Goal: Task Accomplishment & Management: Use online tool/utility

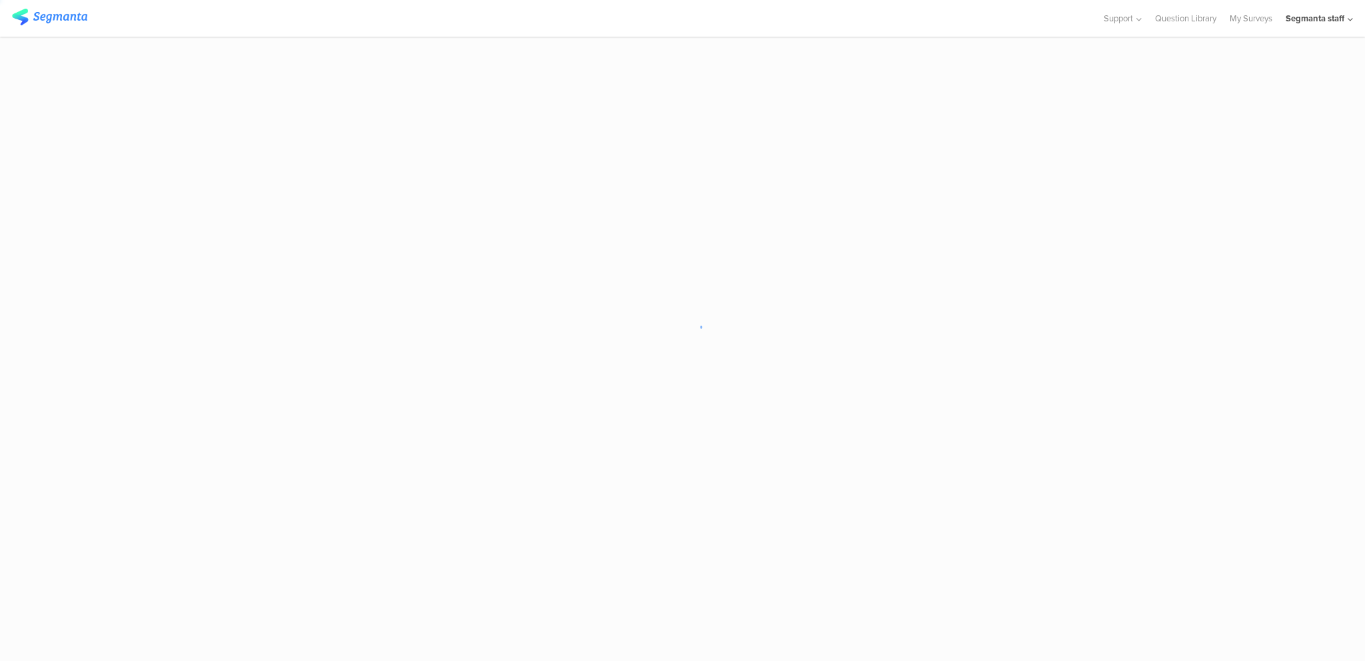
click at [777, 647] on sg-loader-overlay at bounding box center [682, 330] width 1365 height 661
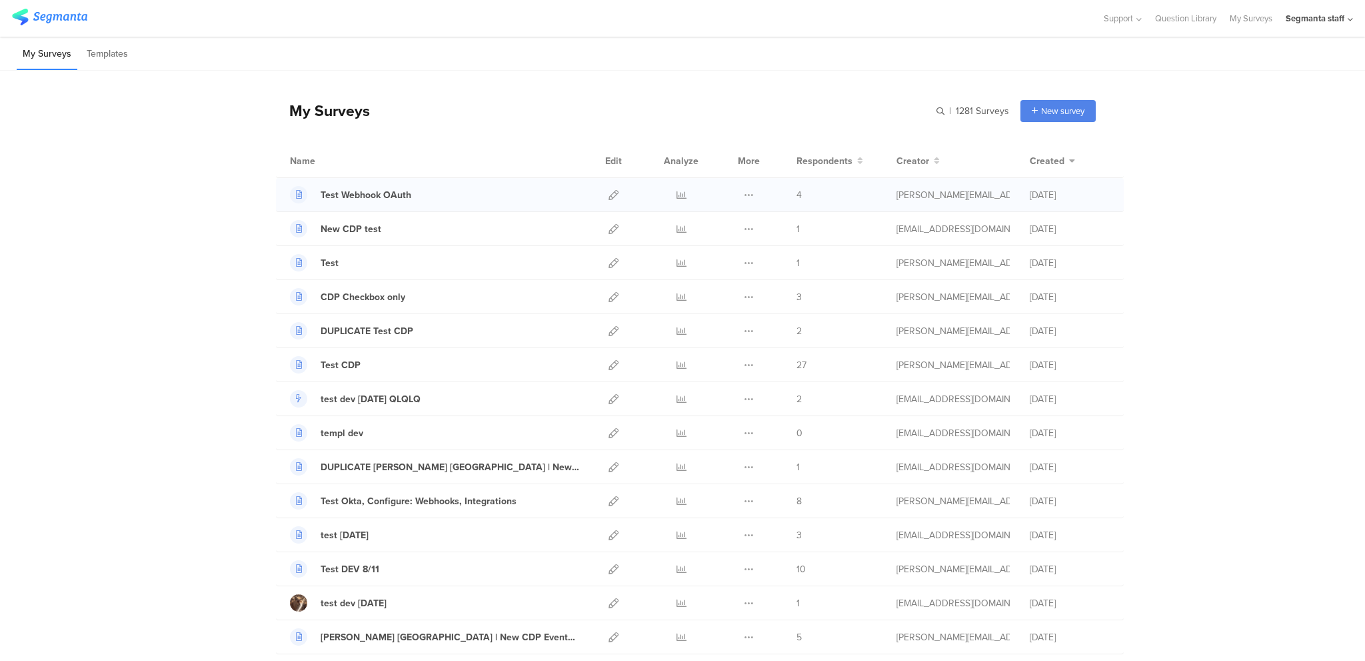
click at [614, 191] on div at bounding box center [613, 194] width 29 height 33
click at [609, 191] on icon at bounding box center [614, 195] width 10 height 10
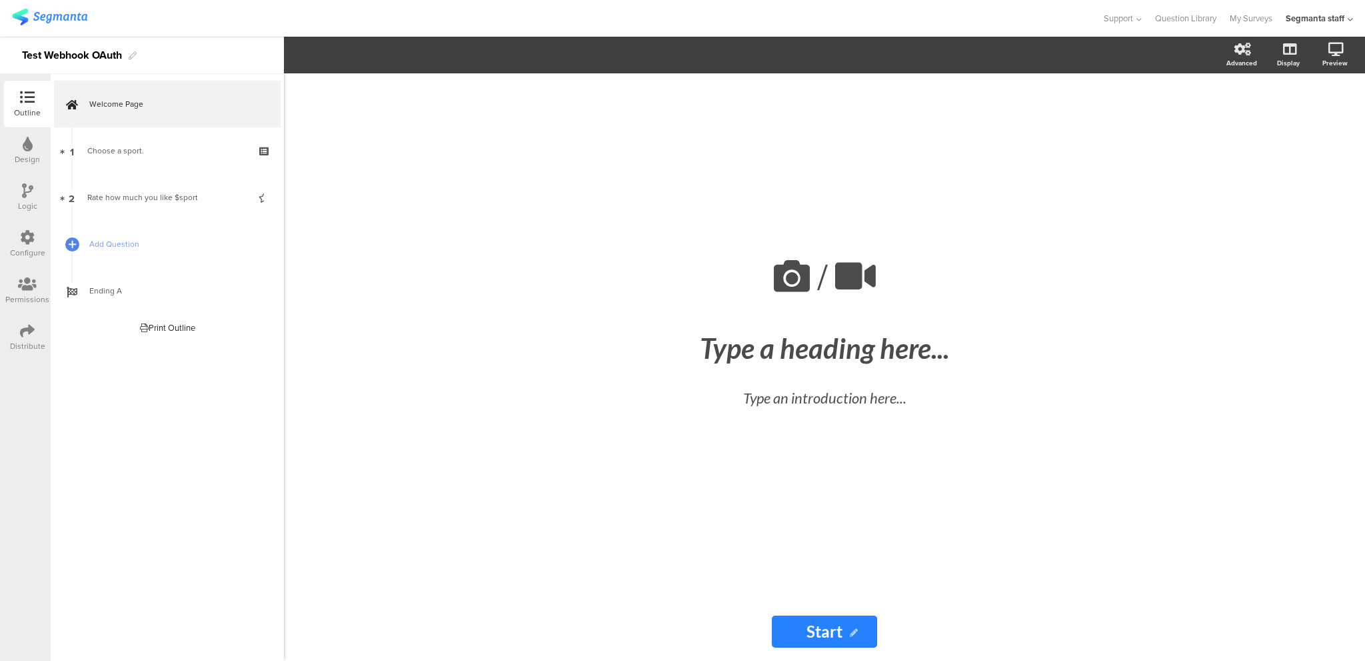
drag, startPoint x: 80, startPoint y: 437, endPoint x: 89, endPoint y: 409, distance: 28.9
click at [80, 437] on div "Welcome Page 1 Choose a sport. 2 Rate how much you like $sport Add Question End…" at bounding box center [167, 367] width 233 height 587
click at [154, 266] on link "Add Question" at bounding box center [167, 244] width 227 height 47
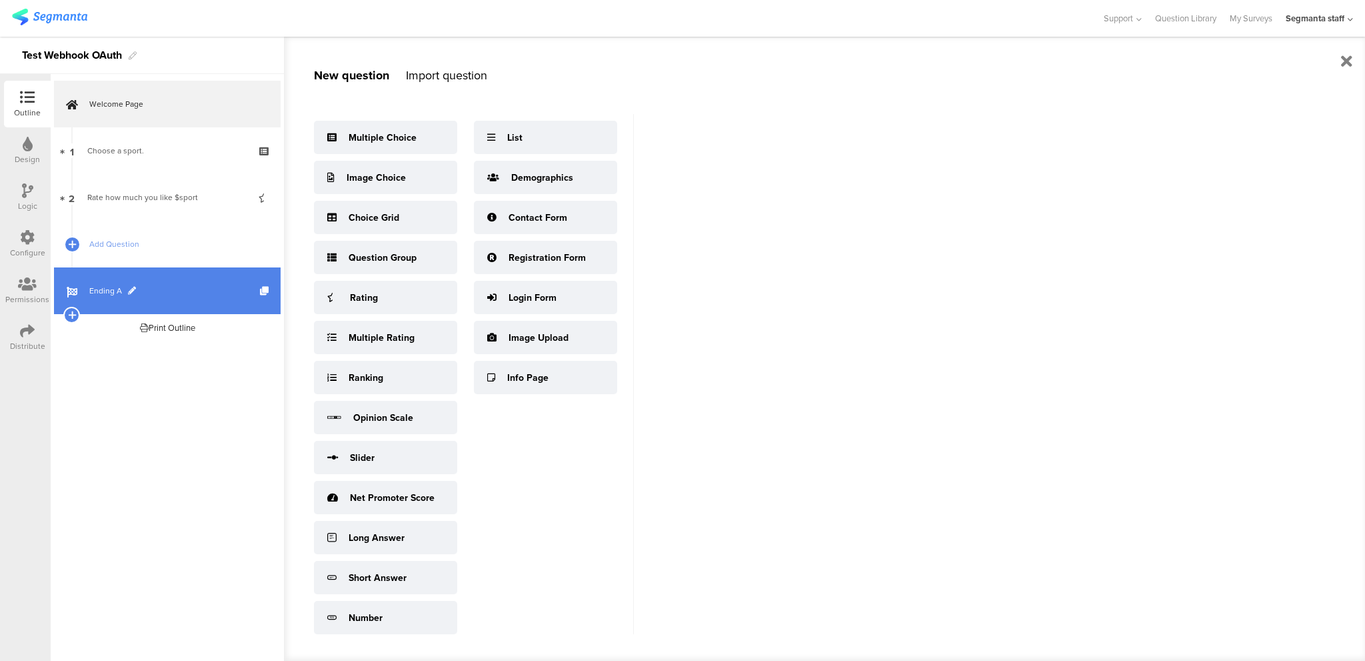
click at [161, 279] on link "Ending A" at bounding box center [167, 290] width 227 height 47
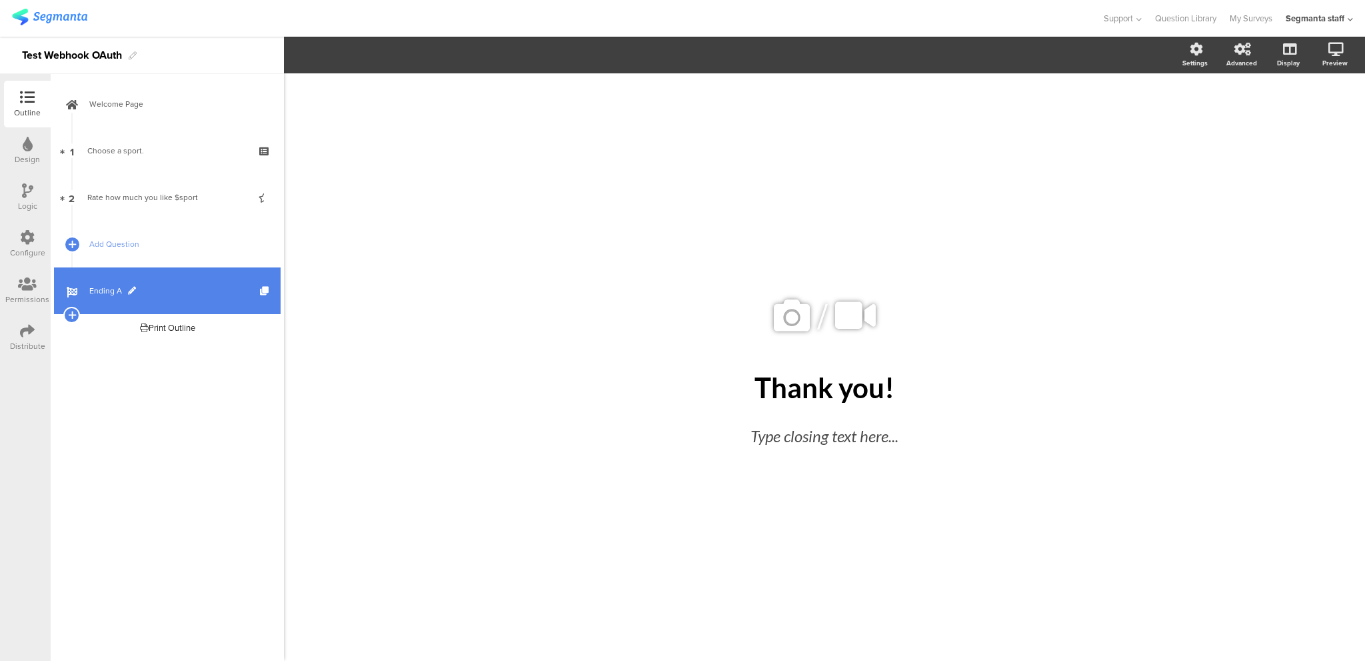
click at [173, 281] on link "Ending A" at bounding box center [167, 290] width 227 height 47
click at [133, 287] on span at bounding box center [132, 291] width 8 height 8
click at [463, 320] on div "/ Thank you! Thank you! Type closing text here..." at bounding box center [824, 366] width 1081 height 587
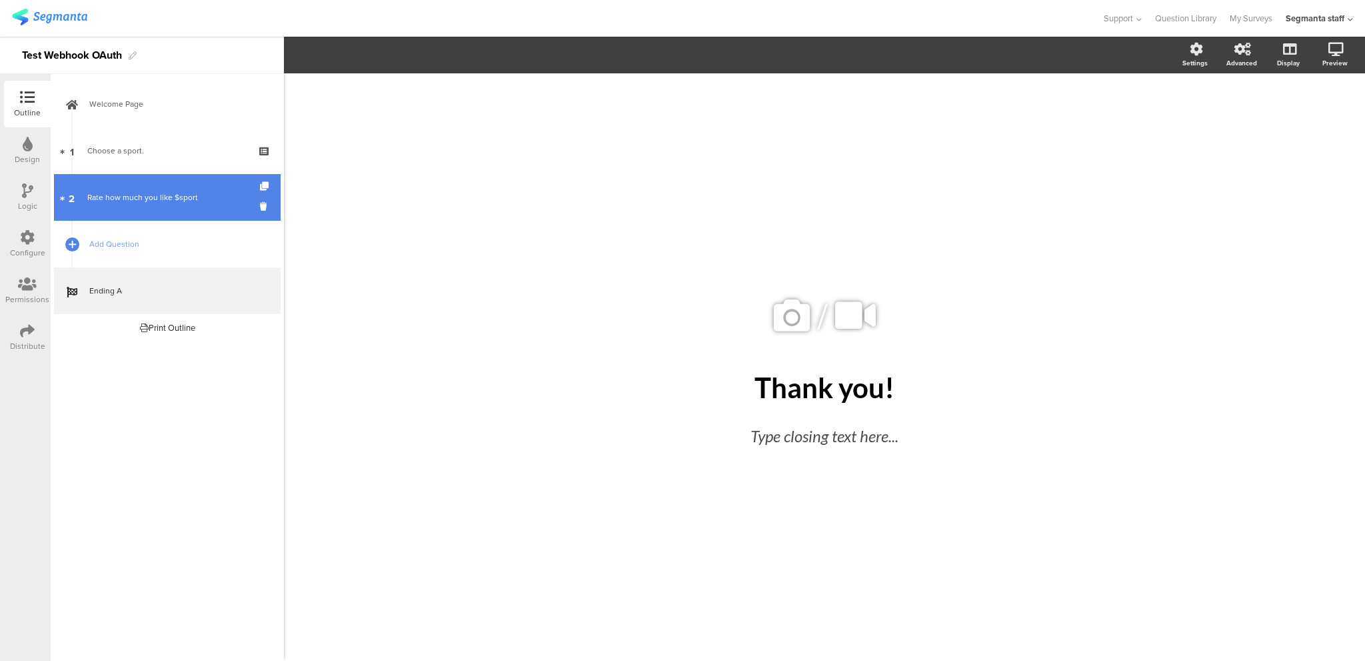
click at [192, 174] on link "2 Rate how much you like $sport" at bounding box center [167, 197] width 227 height 47
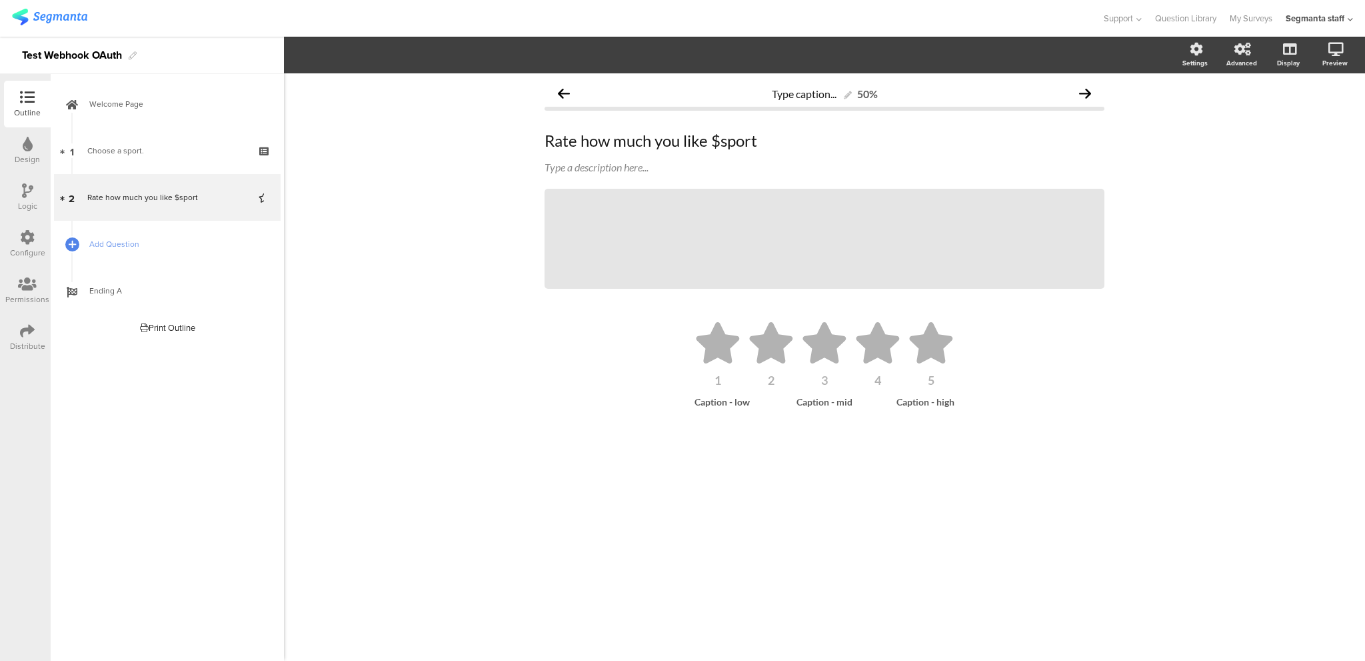
click at [35, 153] on div "Design" at bounding box center [27, 159] width 25 height 12
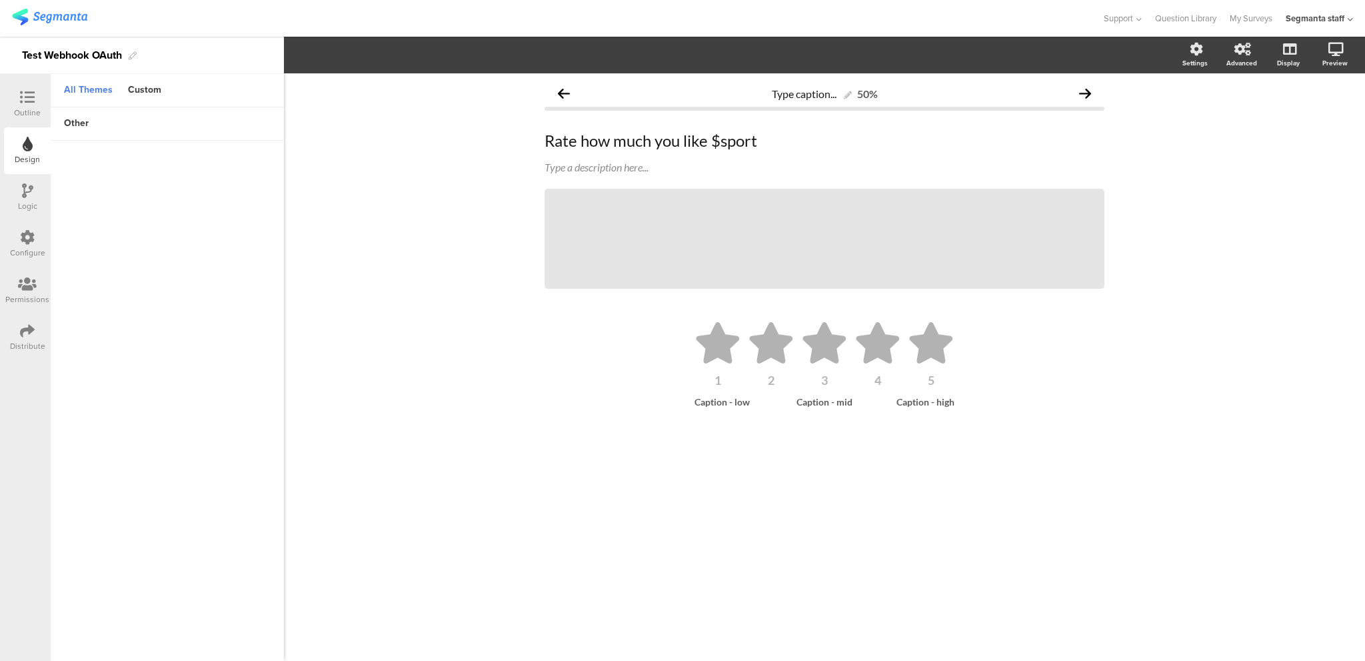
click at [31, 197] on icon at bounding box center [27, 190] width 11 height 15
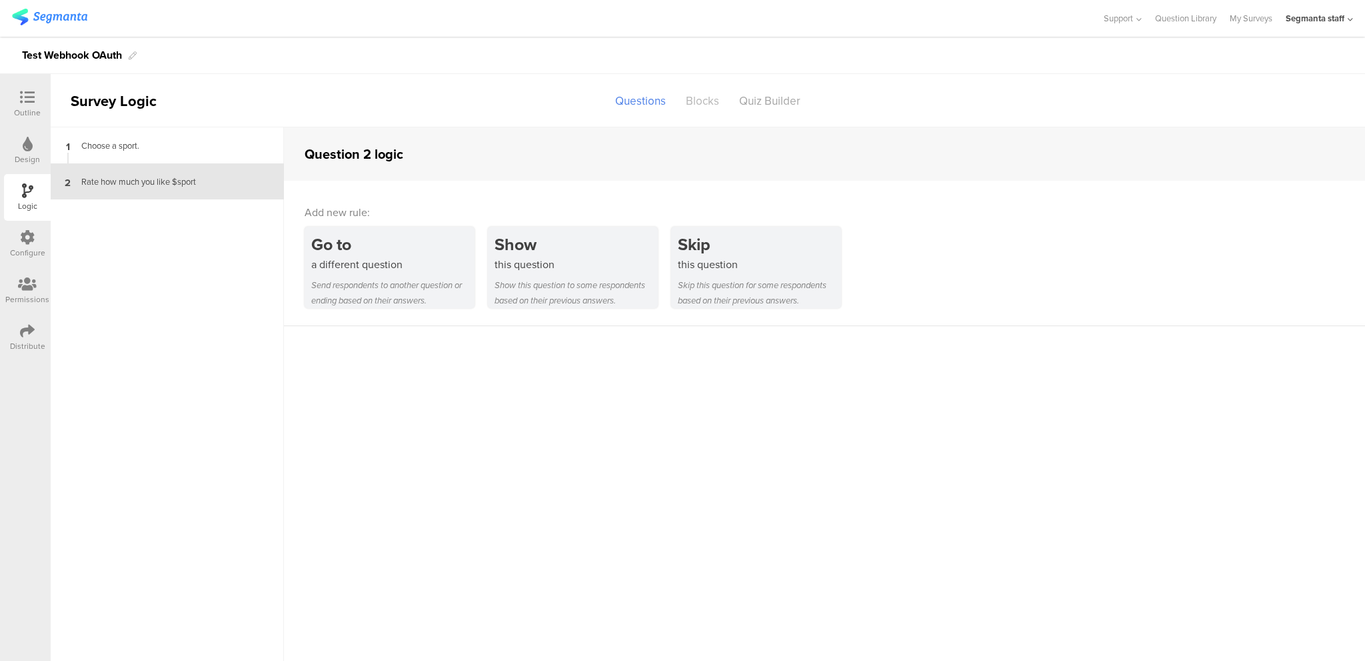
click at [715, 94] on div "Blocks" at bounding box center [702, 100] width 53 height 23
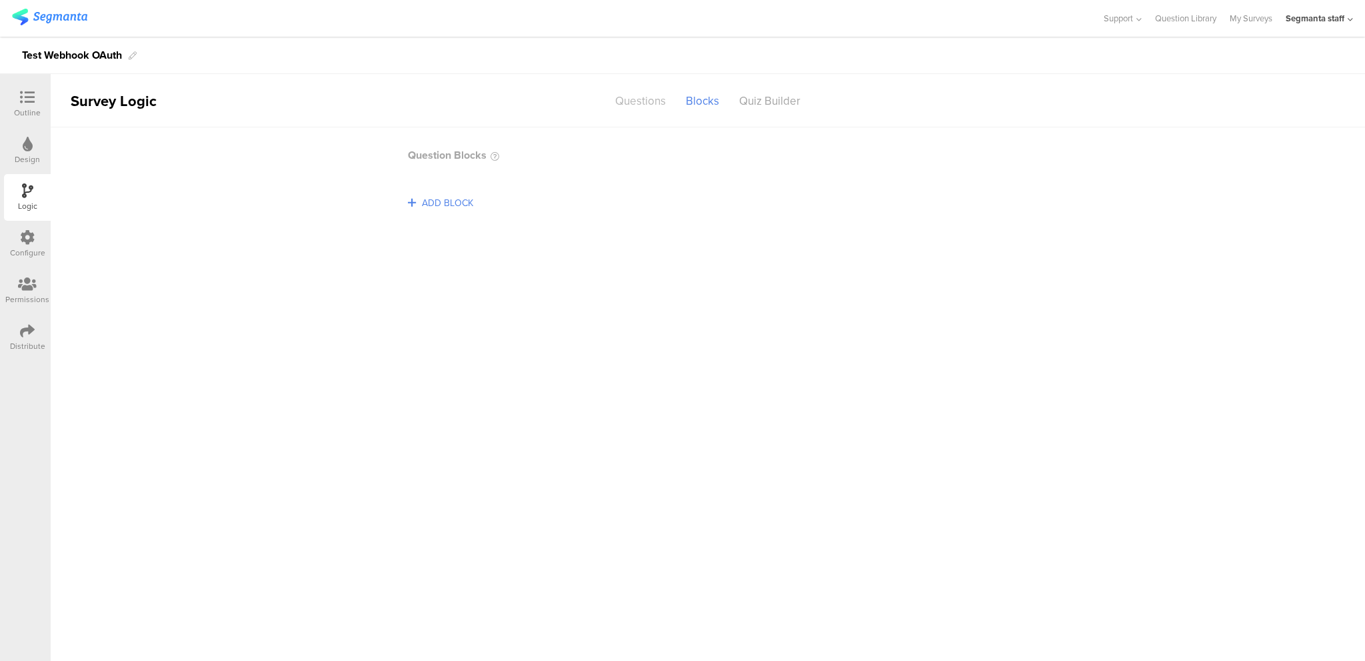
click at [639, 102] on div "Questions" at bounding box center [640, 100] width 71 height 23
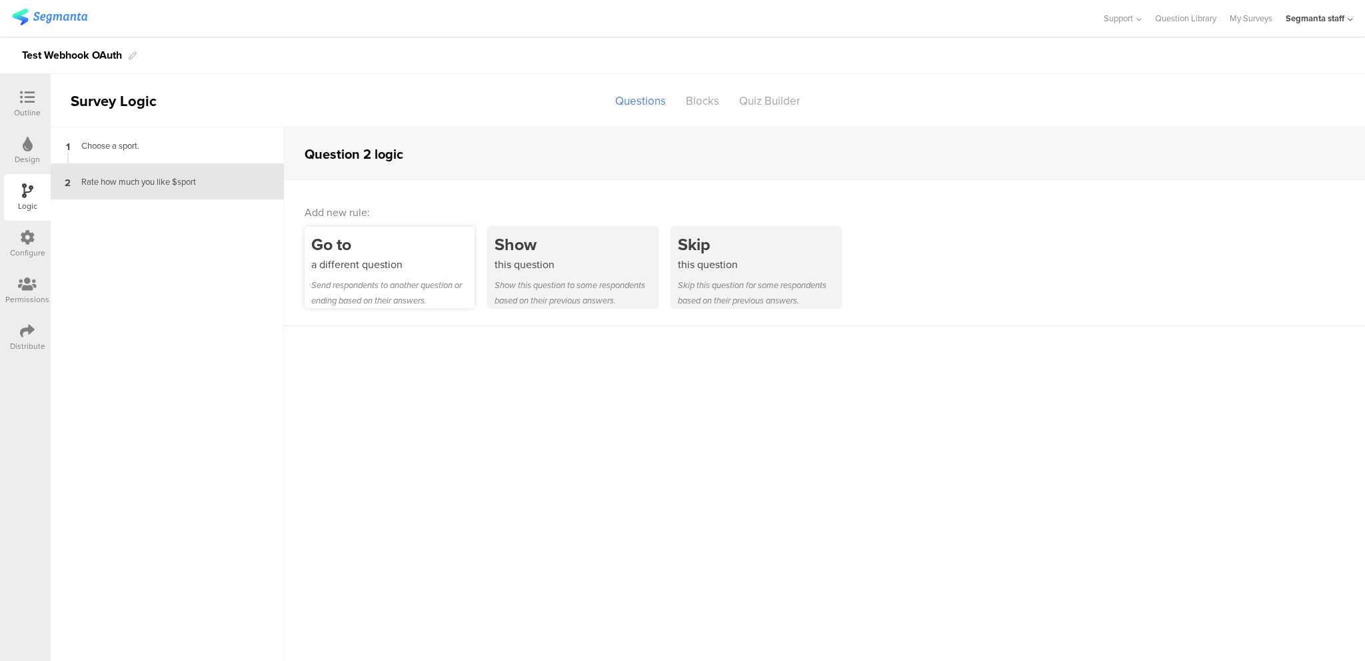
click at [424, 277] on div "Go to a different question Send respondents to another question or ending based…" at bounding box center [390, 267] width 170 height 81
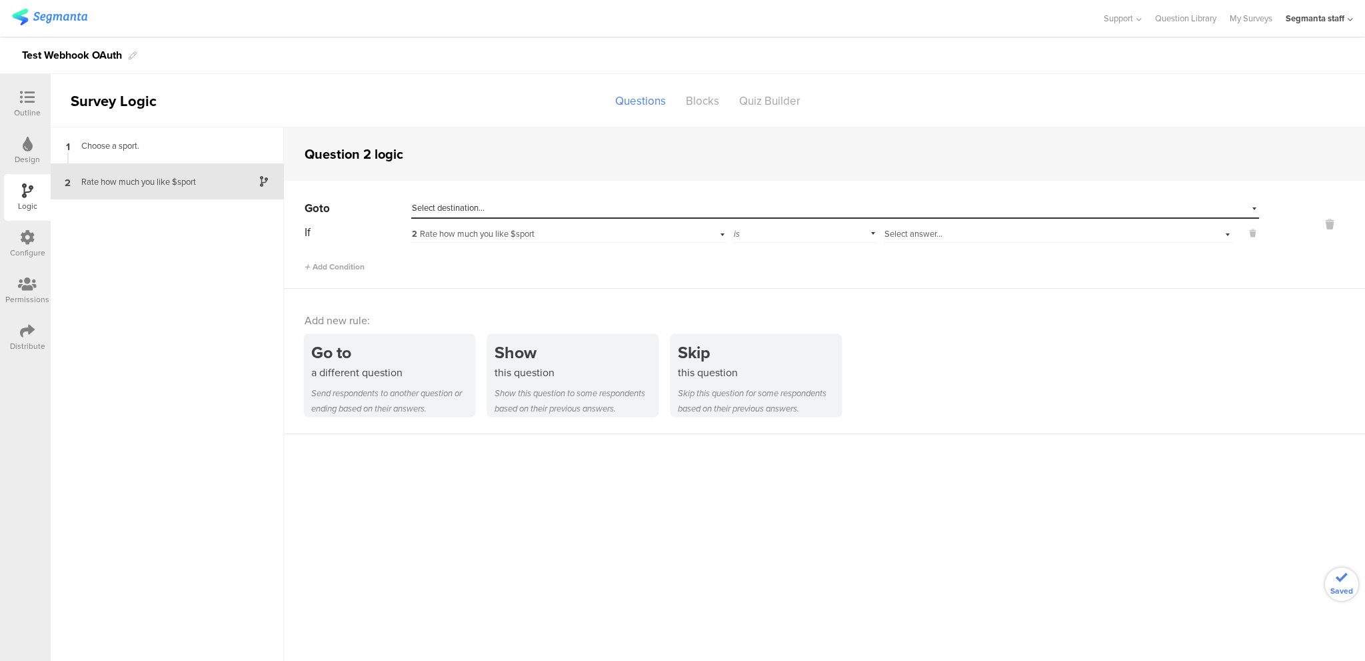
click at [575, 234] on div "2 Rate how much you like $sport" at bounding box center [545, 234] width 267 height 12
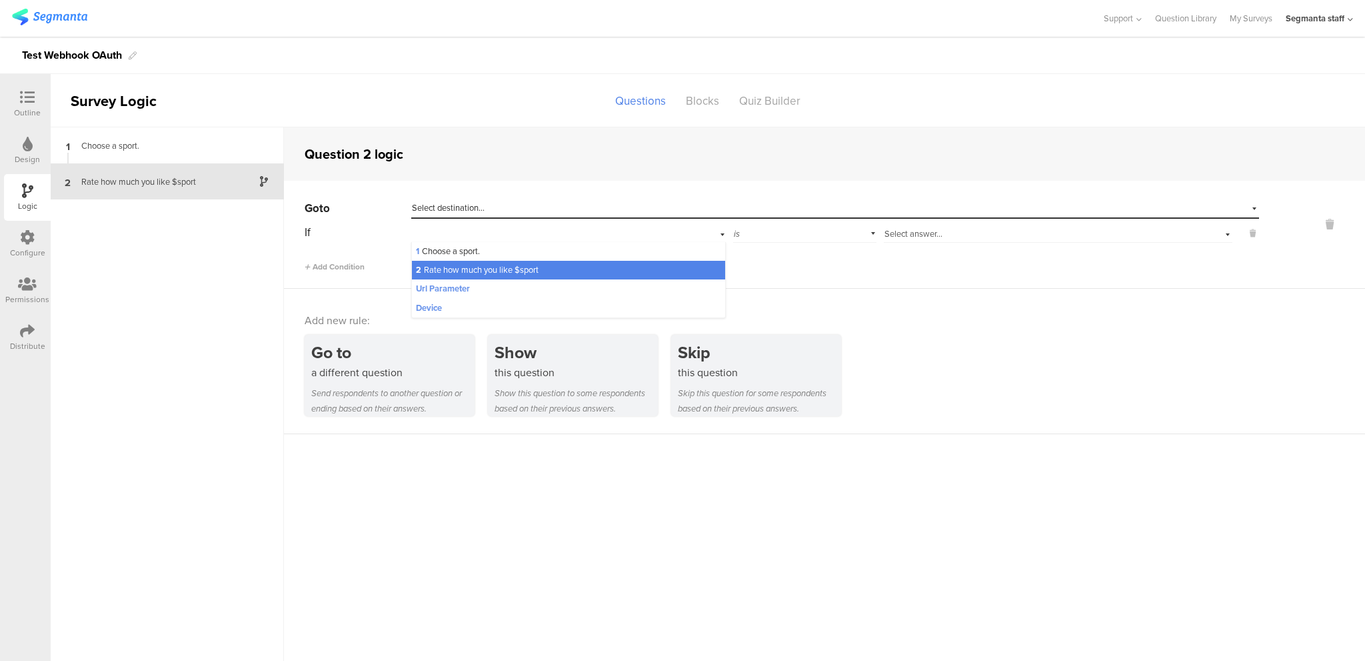
click at [890, 240] on div "Select answer..." at bounding box center [1058, 232] width 349 height 21
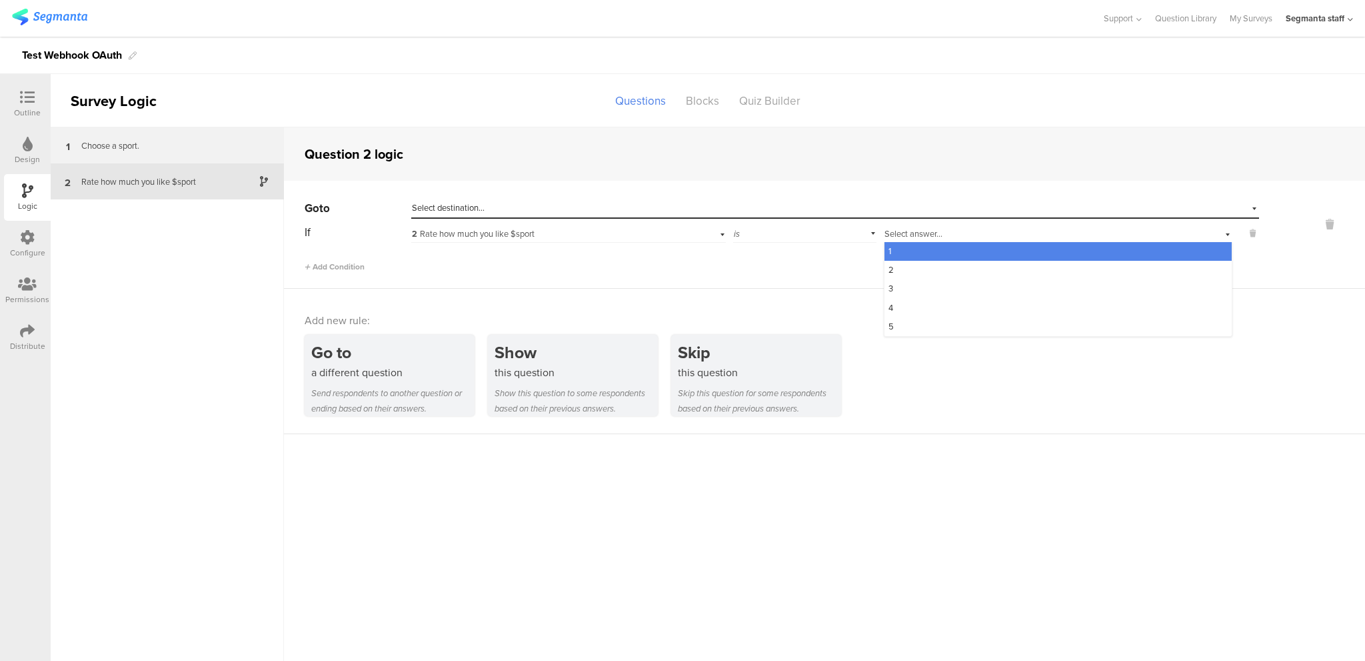
click at [154, 147] on div "Choose a sport." at bounding box center [156, 145] width 167 height 13
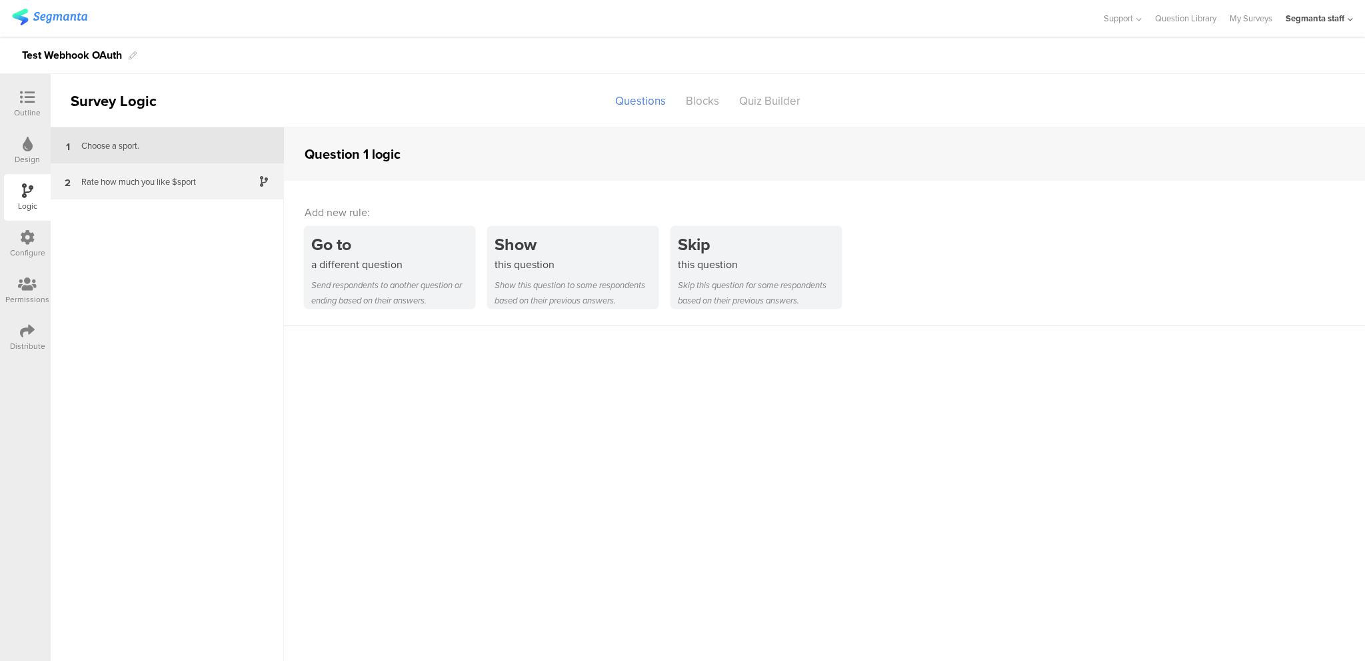
click at [147, 179] on div "Rate how much you like $sport" at bounding box center [156, 181] width 167 height 13
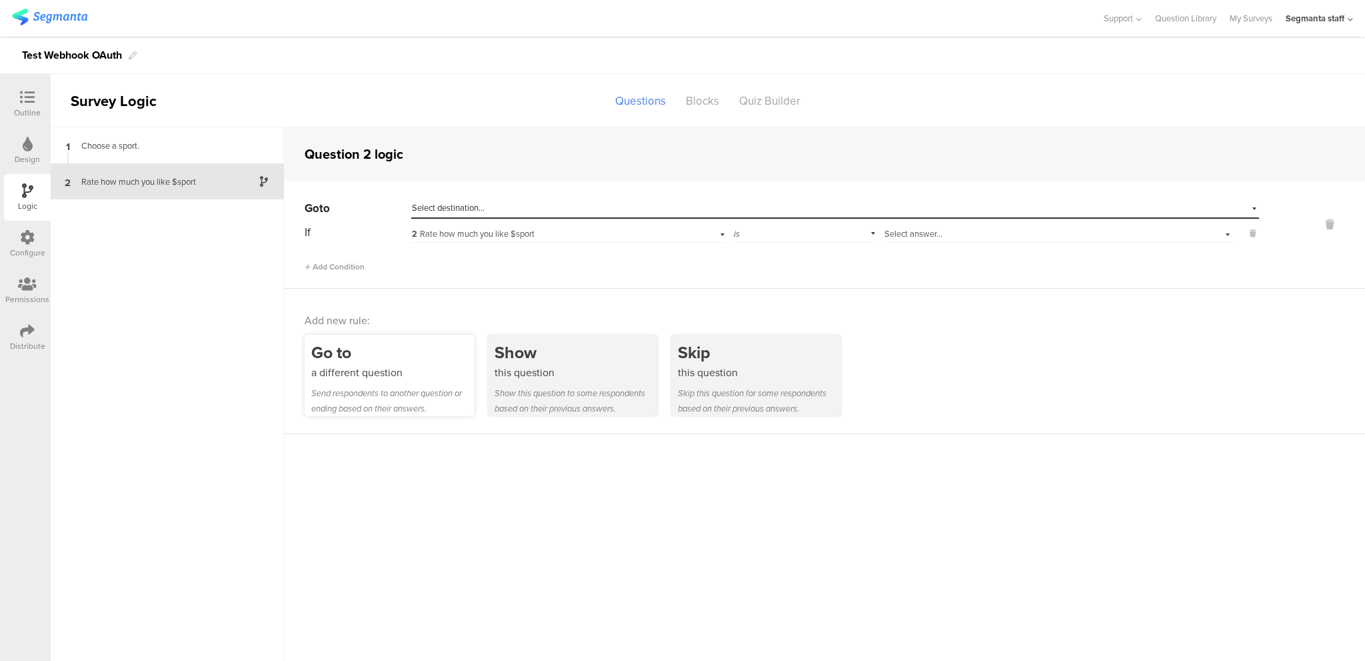
click at [439, 375] on div "a different question" at bounding box center [392, 372] width 163 height 15
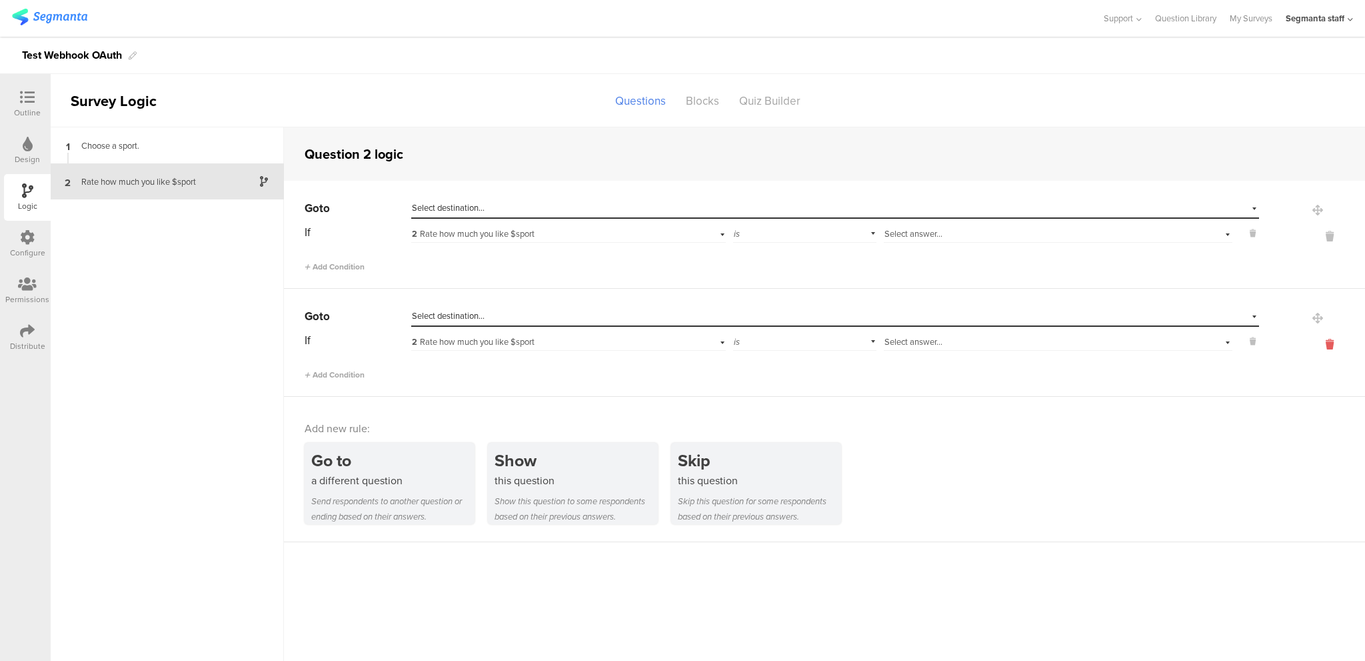
click at [1331, 347] on icon at bounding box center [1330, 344] width 32 height 15
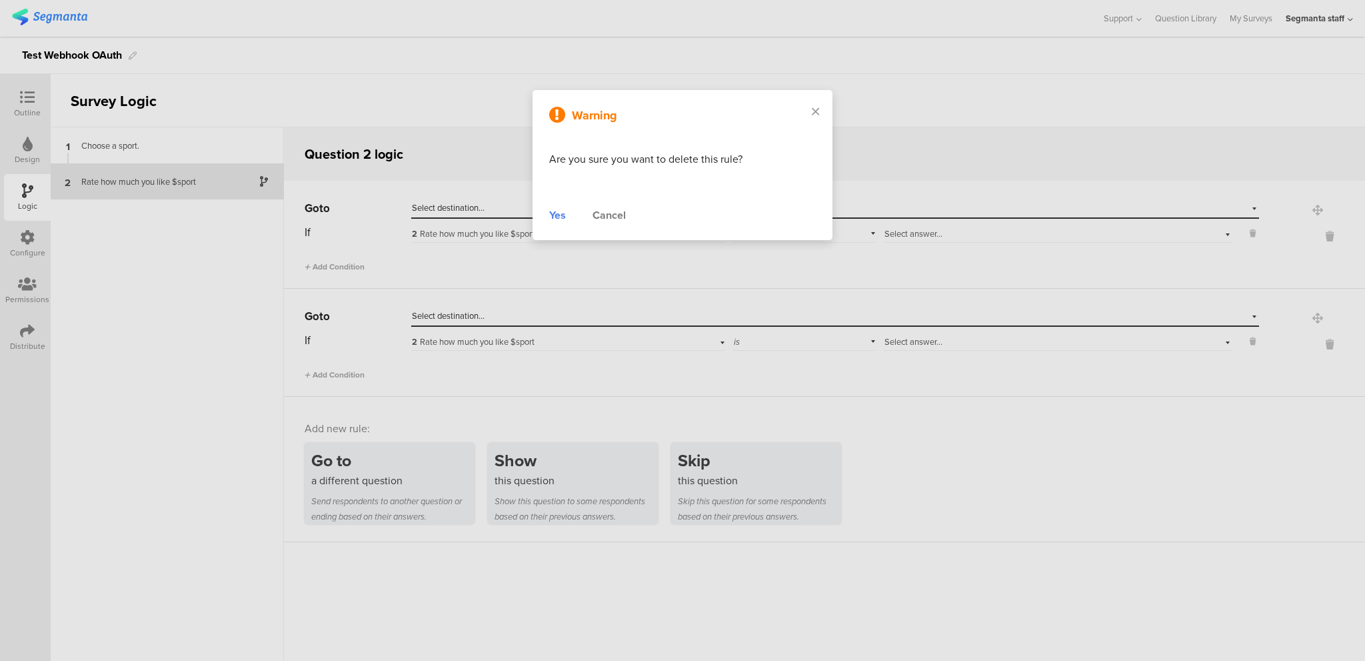
click at [551, 215] on div "Yes" at bounding box center [557, 215] width 17 height 16
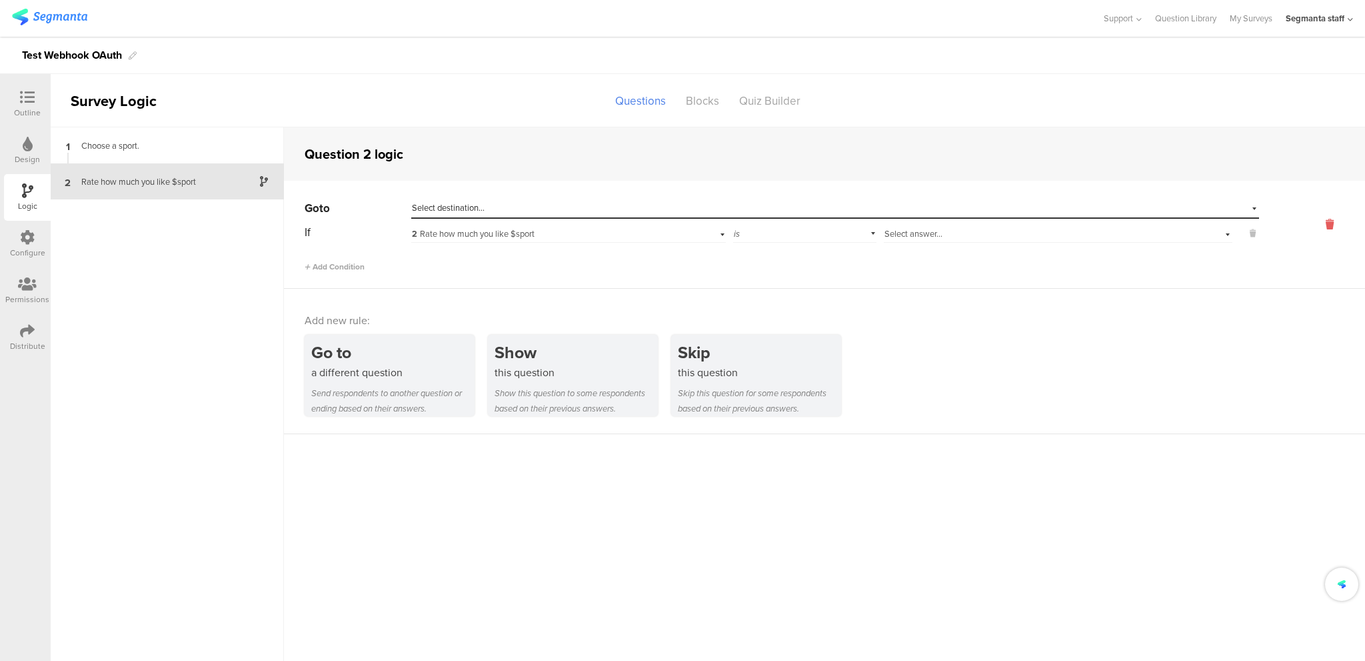
click at [1332, 217] on icon at bounding box center [1330, 224] width 32 height 15
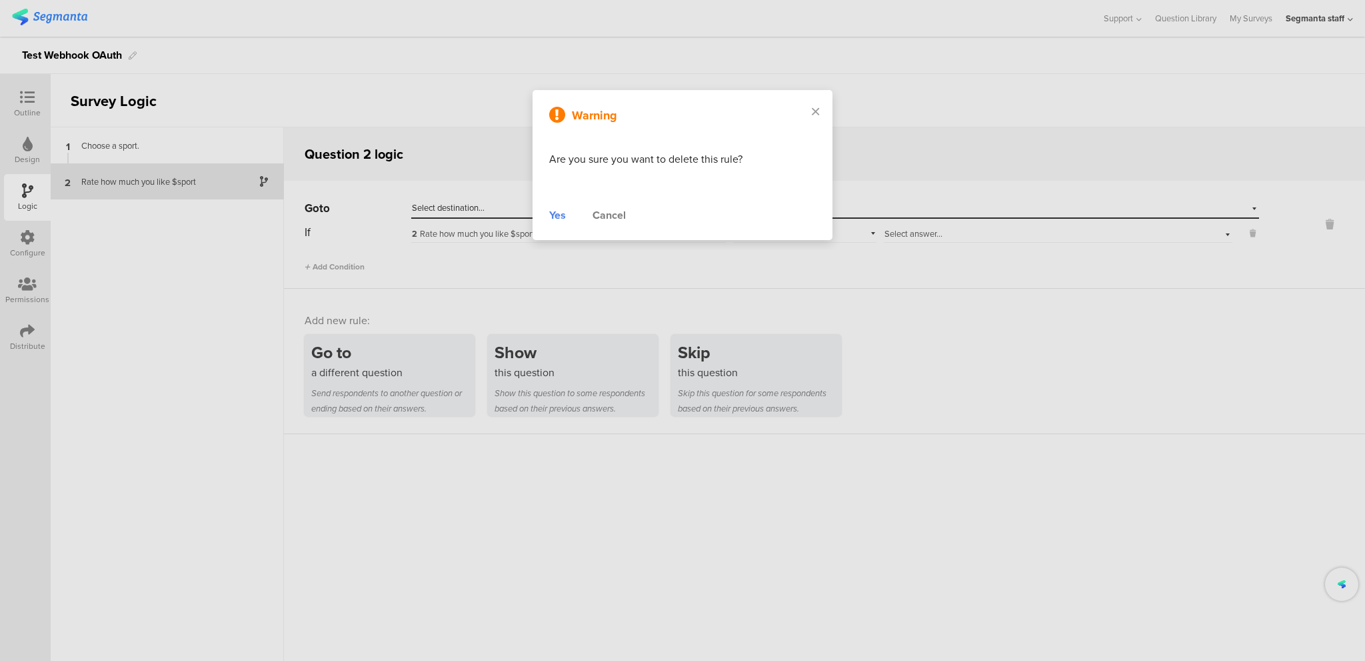
click at [536, 211] on div "Warning Are you sure you want to delete this rule? Yes Cancel" at bounding box center [683, 165] width 300 height 150
click at [549, 210] on div "Yes" at bounding box center [557, 215] width 17 height 16
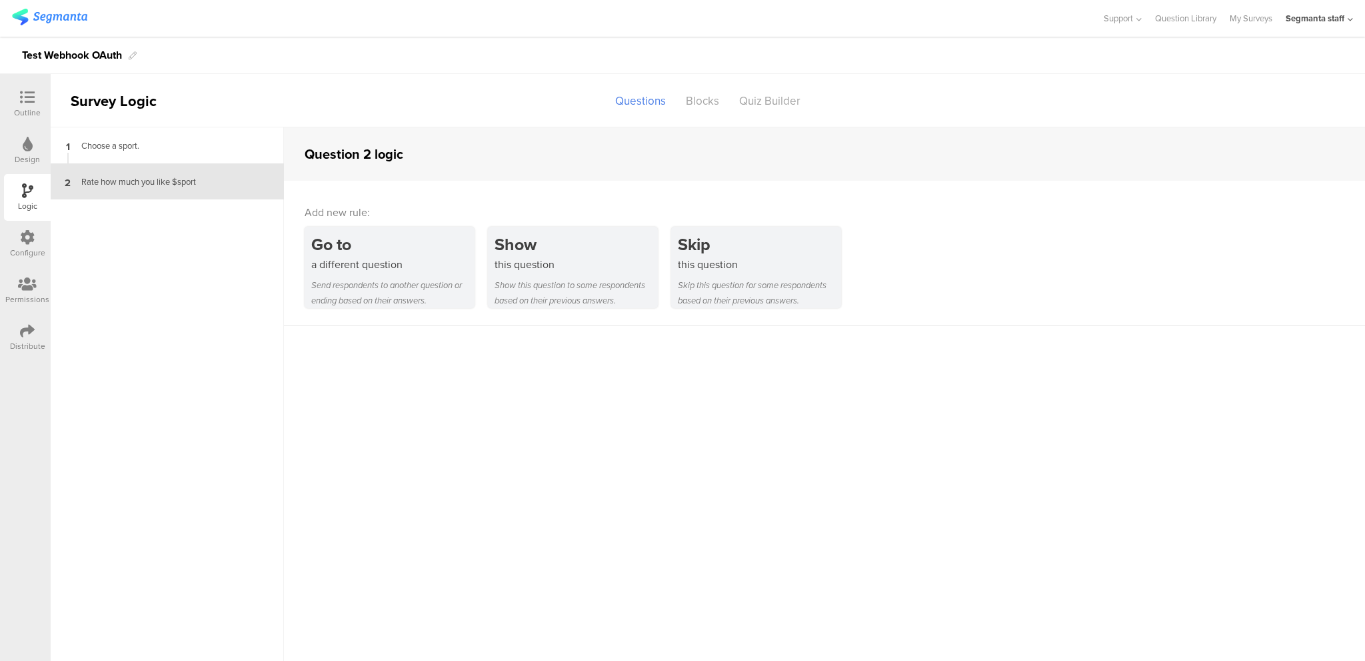
click at [497, 420] on sg-question-logic-editor "Question 2 logic Add new rule: Go to a different question Send respondents to a…" at bounding box center [824, 393] width 1081 height 533
click at [35, 141] on div "Design" at bounding box center [27, 150] width 47 height 47
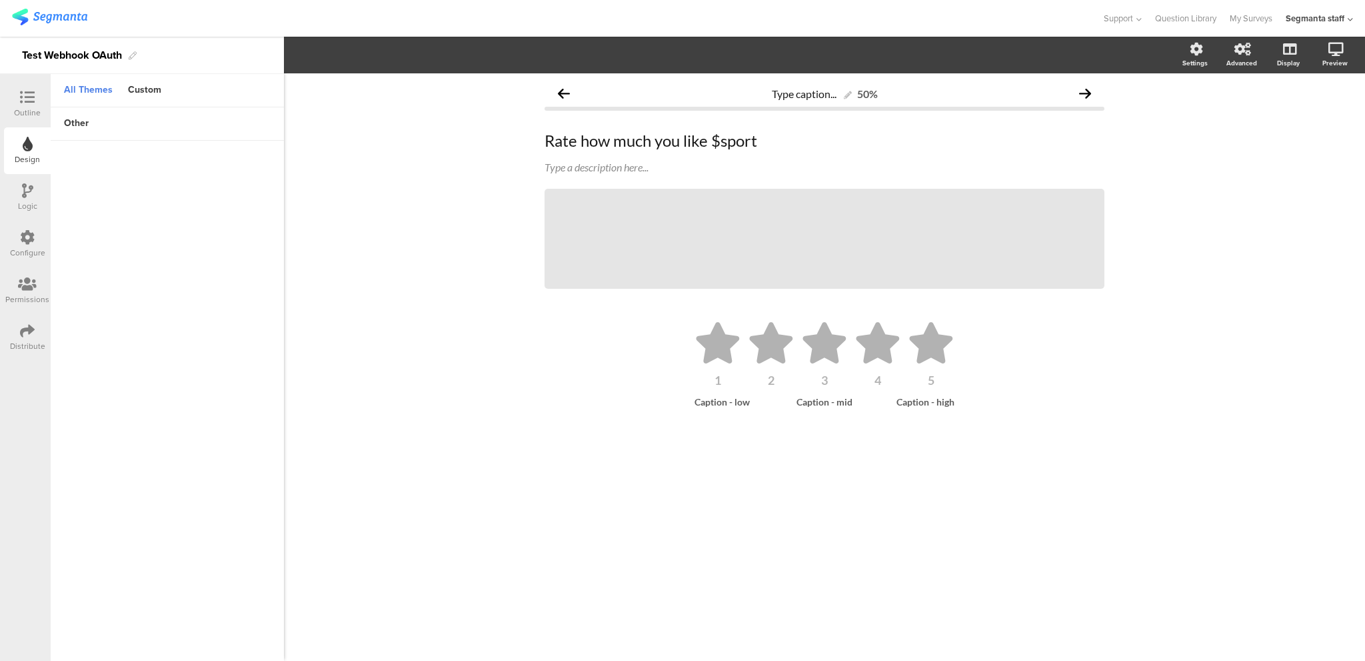
click at [19, 74] on div "Outline Design Logic Configure Permissions Distribute" at bounding box center [25, 367] width 51 height 587
click at [19, 84] on div "Outline" at bounding box center [27, 104] width 47 height 47
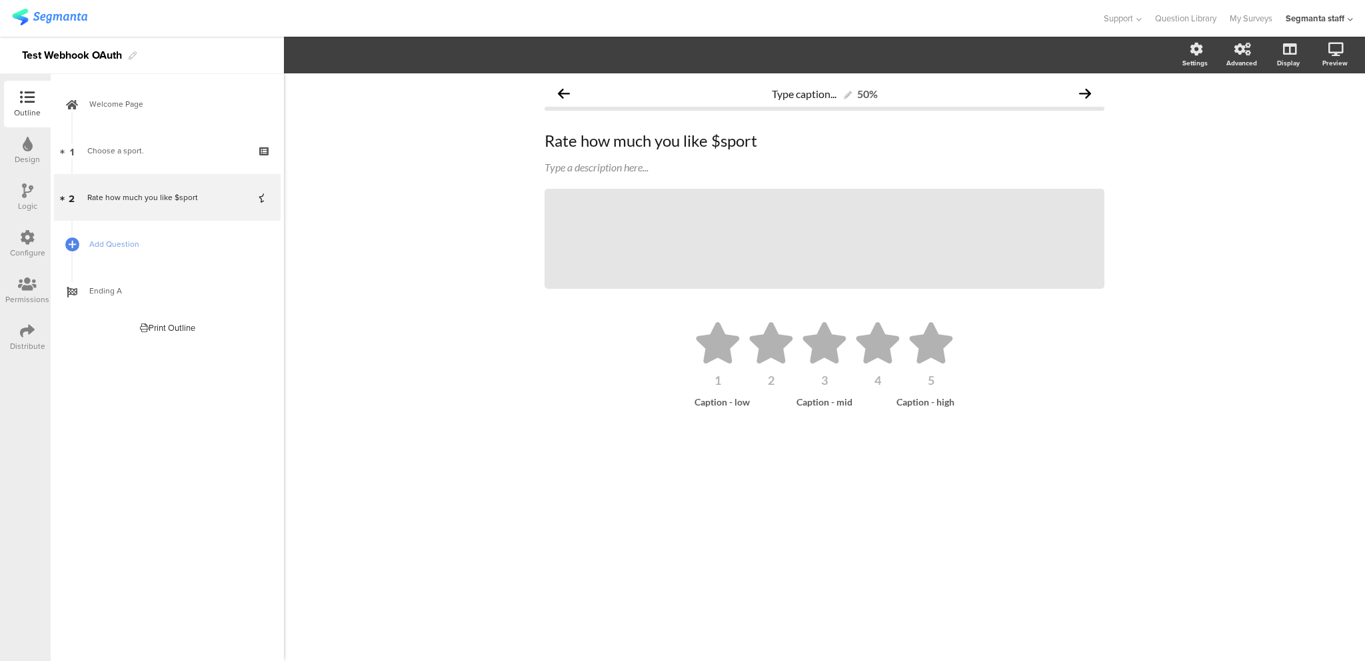
click at [16, 226] on div "Configure" at bounding box center [27, 244] width 47 height 47
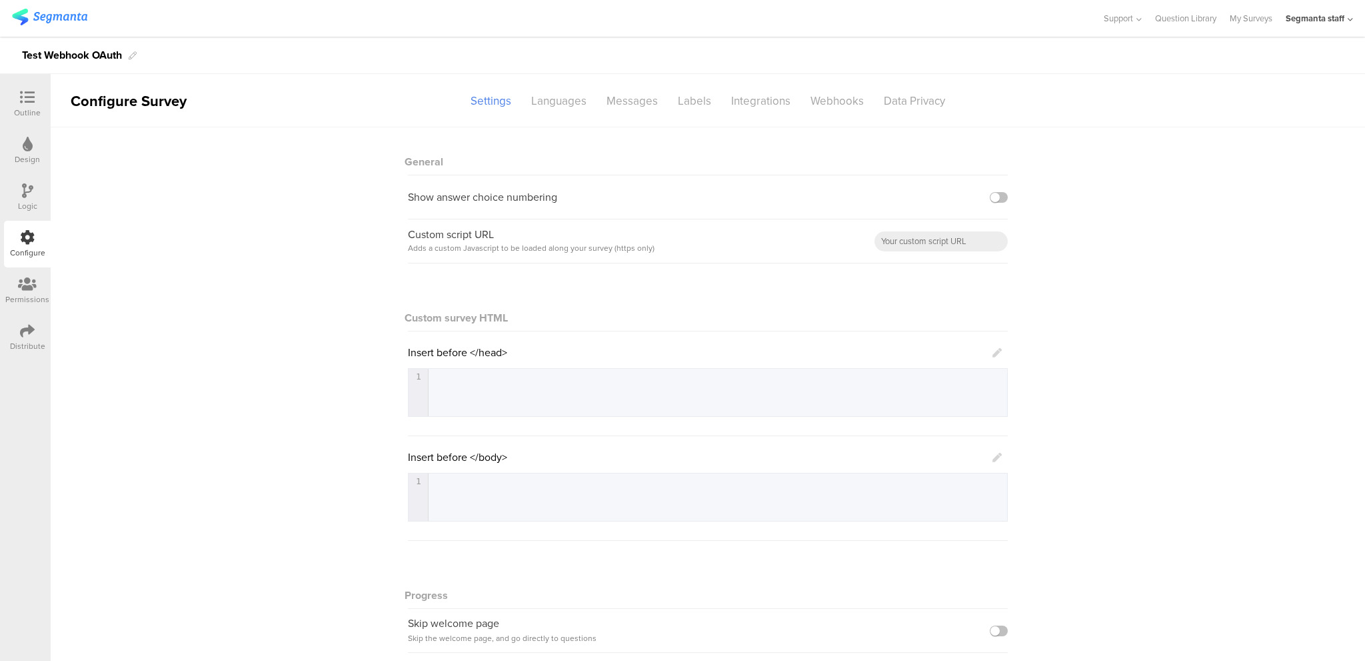
click at [38, 331] on div "Distribute" at bounding box center [27, 337] width 47 height 47
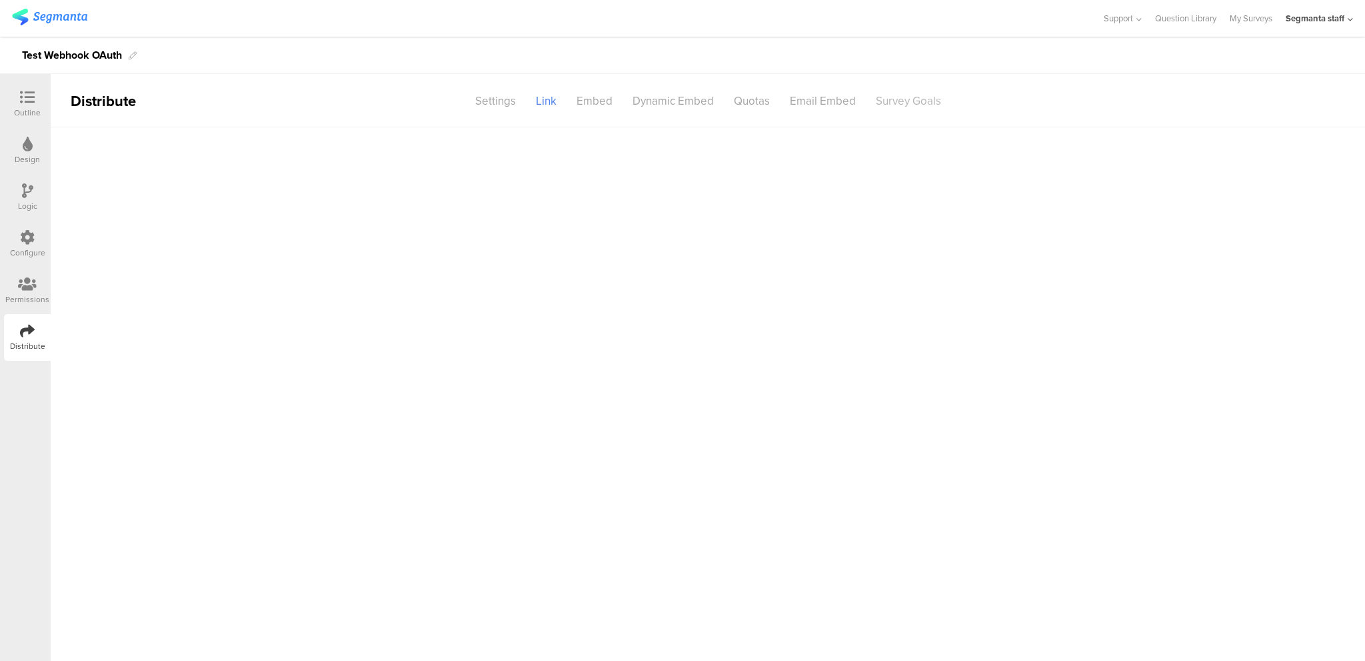
click at [888, 107] on div "Survey Goals" at bounding box center [908, 100] width 85 height 23
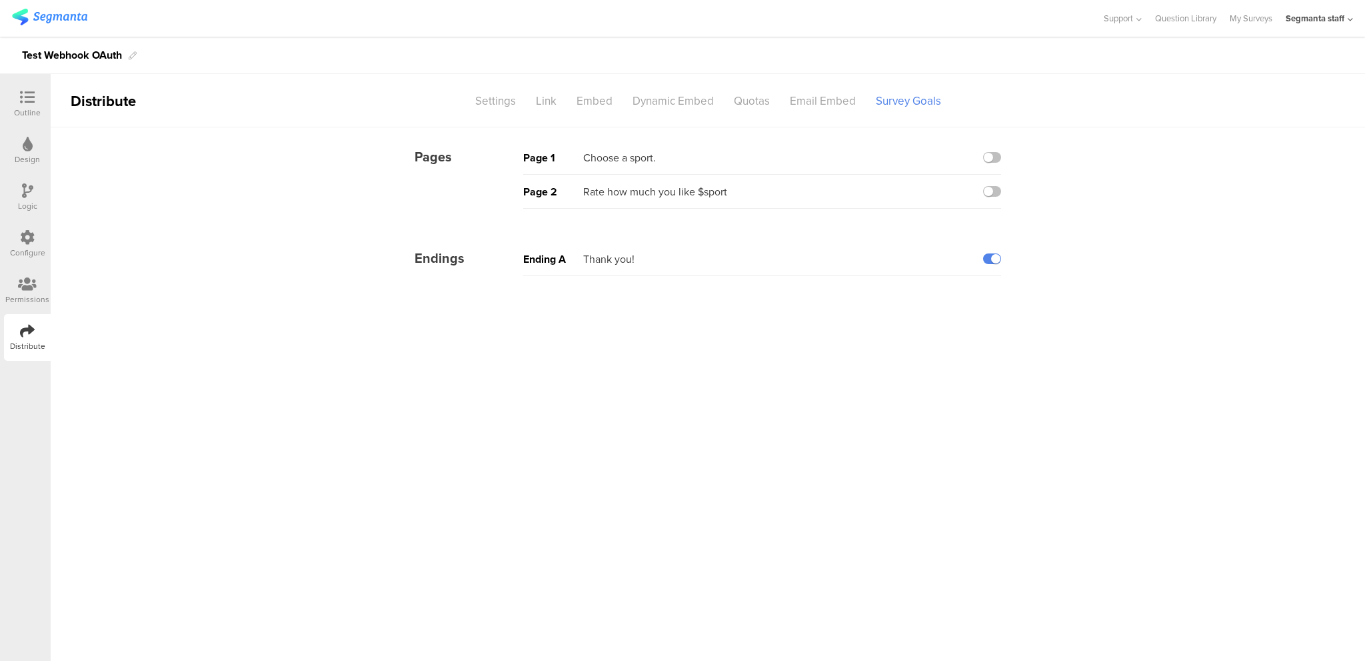
click at [689, 293] on main "Pages Page 1 Choose a sport. Page 2 Rate how much you like $sport Endings Endin…" at bounding box center [708, 393] width 1315 height 533
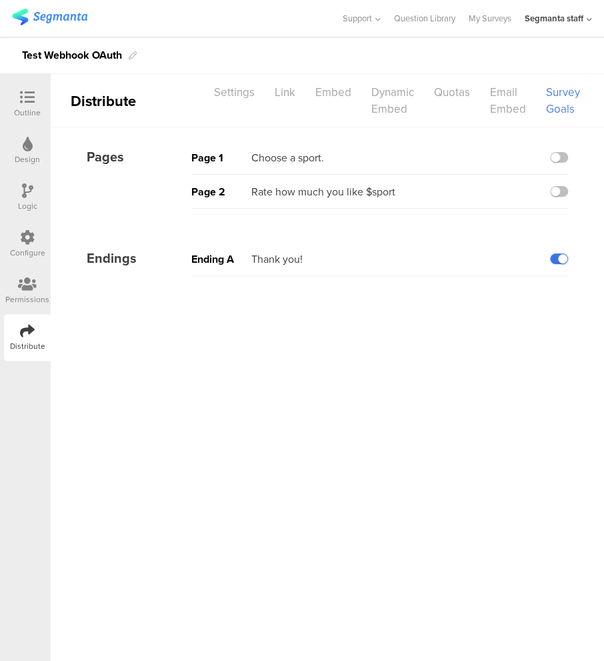
click at [555, 261] on label at bounding box center [559, 258] width 18 height 11
click at [0, 0] on input "checkbox" at bounding box center [0, 0] width 0 height 0
click at [557, 258] on label at bounding box center [559, 258] width 18 height 11
click at [0, 0] on input "checkbox" at bounding box center [0, 0] width 0 height 0
click at [541, 401] on main "Pages Page 1 Choose a sport. Page 2 Rate how much you like $sport Endings Endin…" at bounding box center [327, 393] width 553 height 533
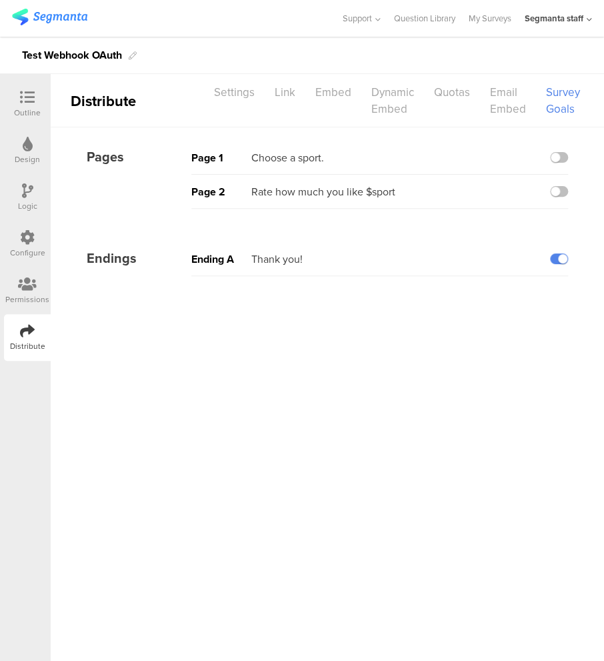
click at [483, 573] on main "Pages Page 1 Choose a sport. Page 2 Rate how much you like $sport Endings Endin…" at bounding box center [327, 393] width 553 height 533
click at [519, 642] on main "Pages Page 1 Choose a sport. Page 2 Rate how much you like $sport Endings Endin…" at bounding box center [327, 393] width 553 height 533
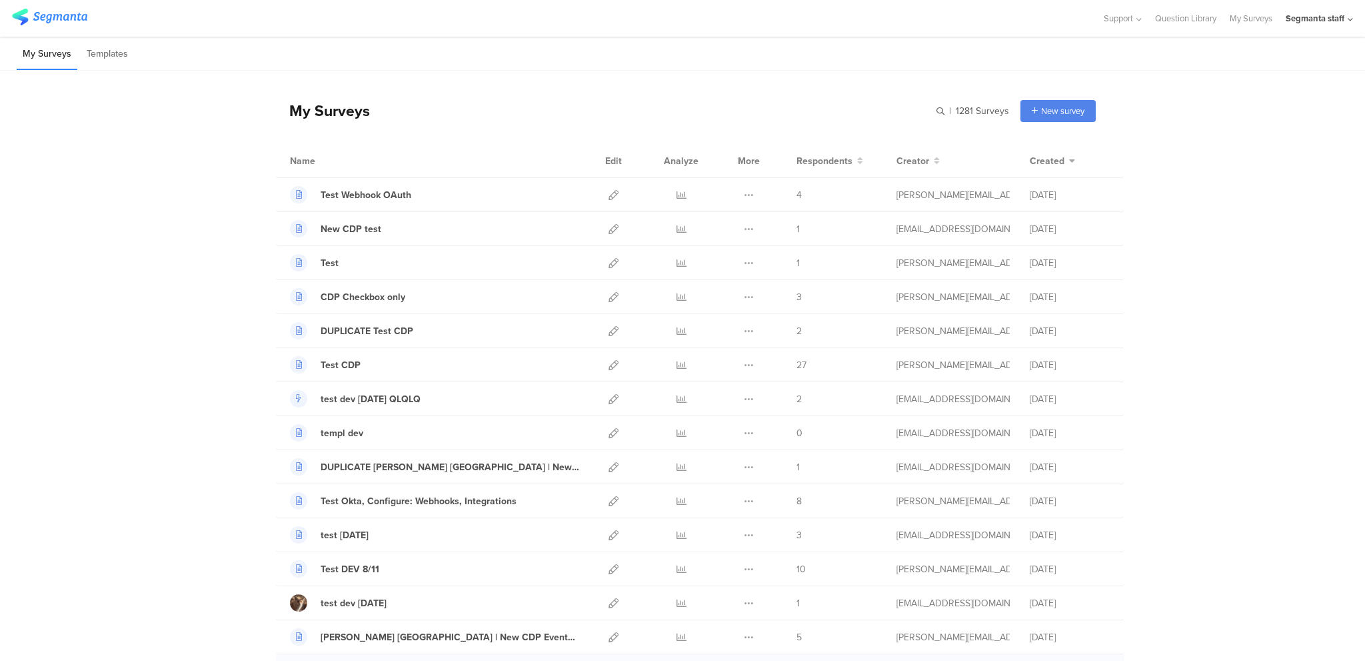
click at [735, 657] on div "Duplicate Export [GEOGRAPHIC_DATA]" at bounding box center [749, 670] width 29 height 33
